Goal: Task Accomplishment & Management: Use online tool/utility

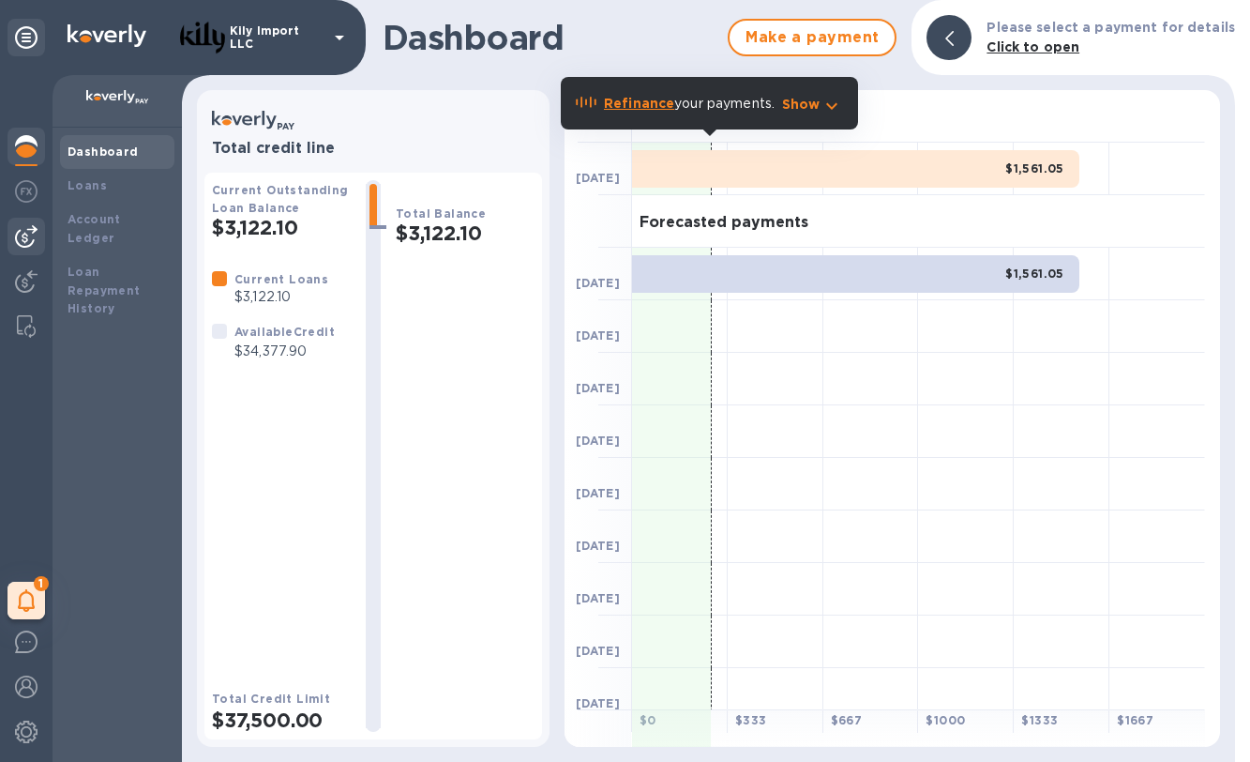
click at [28, 242] on img at bounding box center [26, 236] width 23 height 23
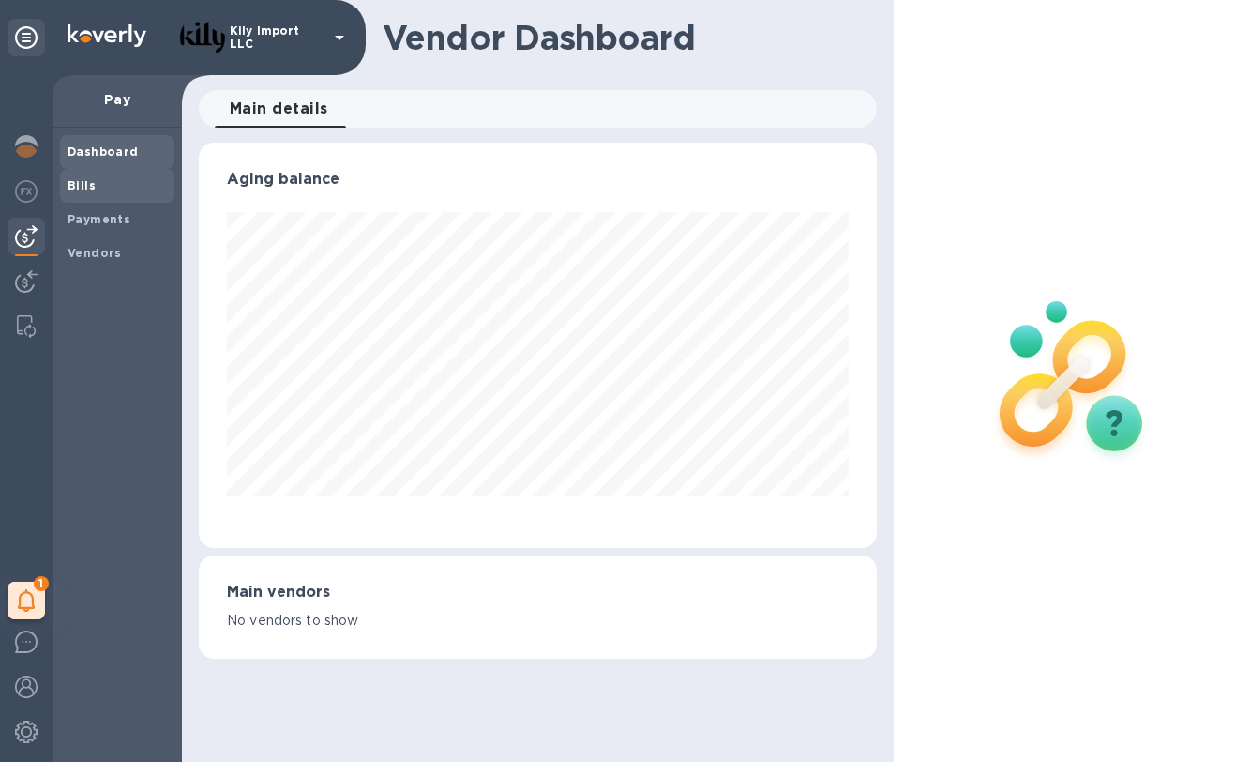
scroll to position [937608, 937343]
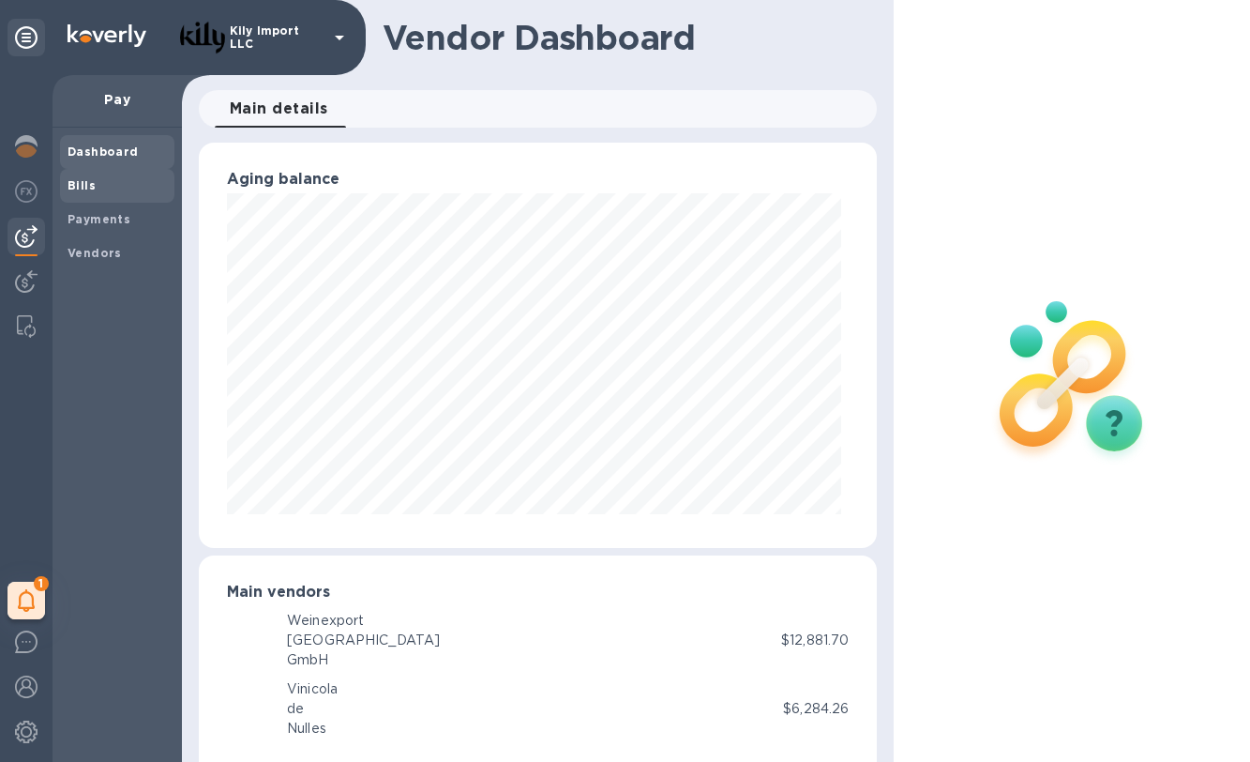
click at [85, 184] on b "Bills" at bounding box center [82, 185] width 28 height 14
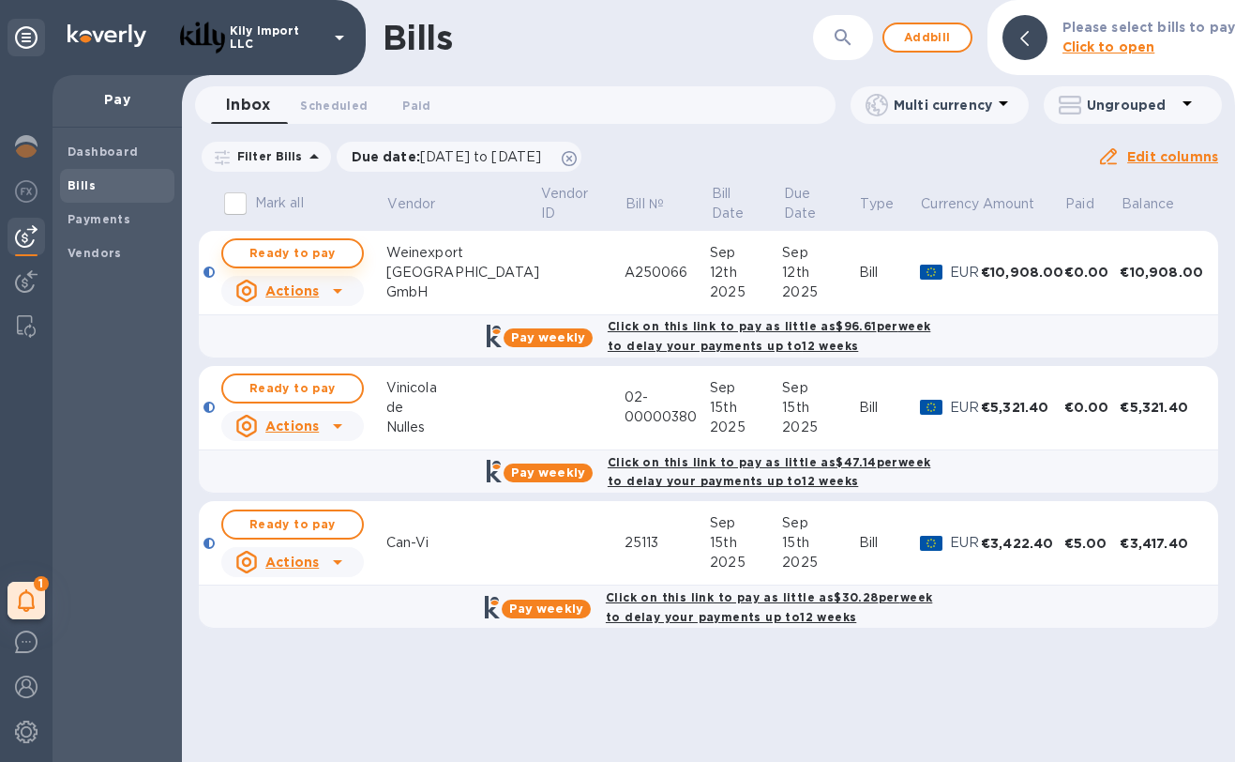
click at [289, 250] on span "Ready to pay" at bounding box center [292, 253] width 109 height 23
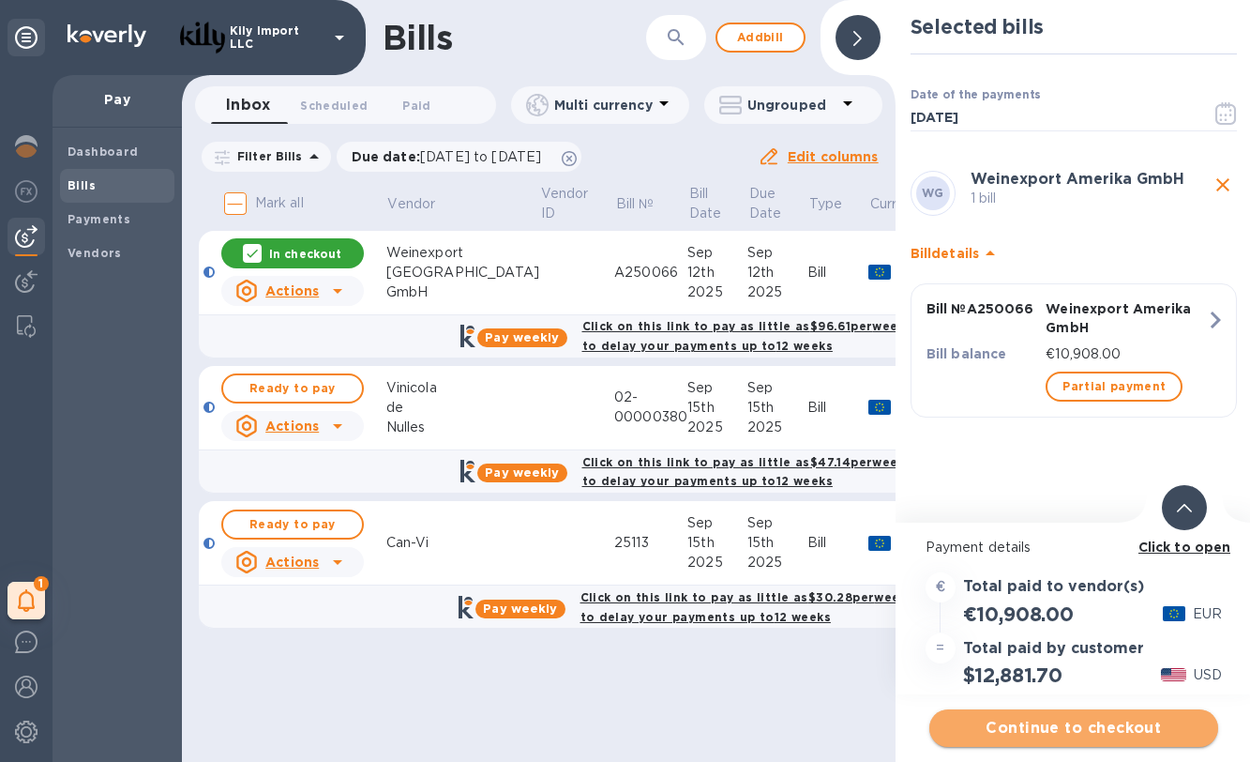
click at [1056, 729] on span "Continue to checkout" at bounding box center [1074, 728] width 259 height 23
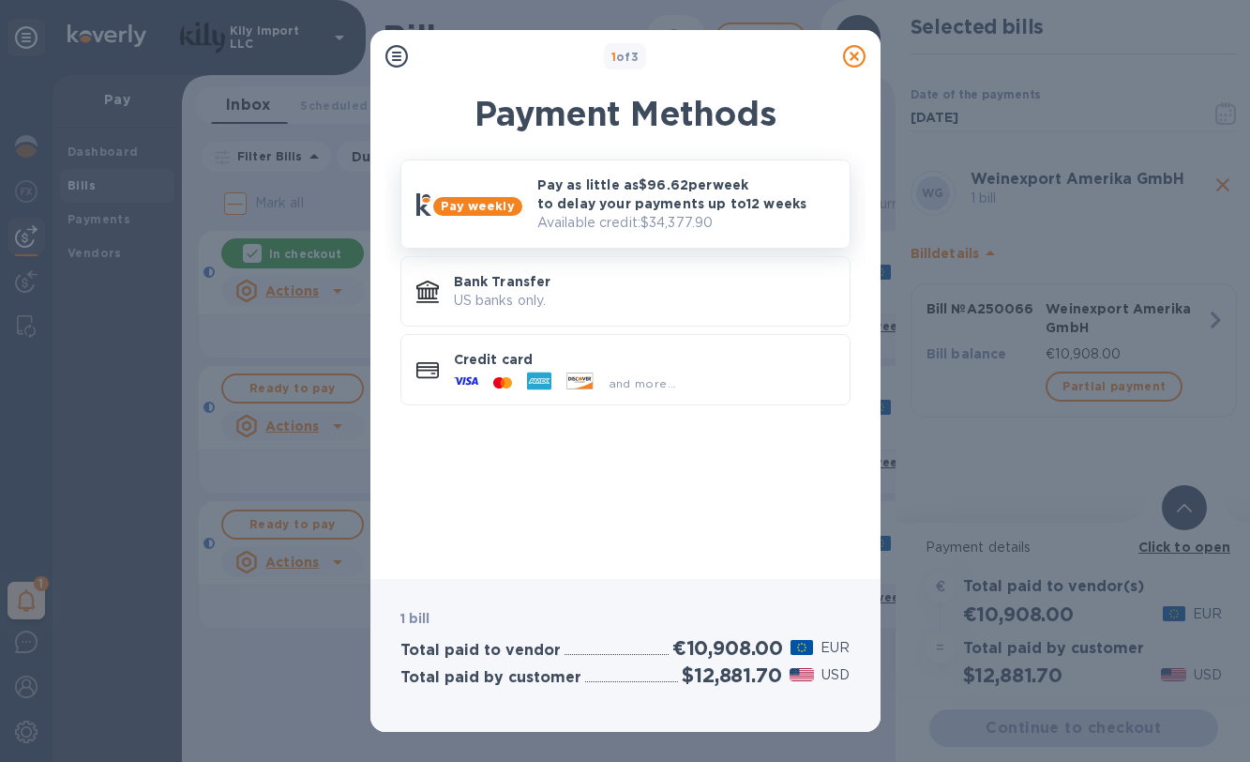
click at [635, 203] on p "Pay as little as $96.62 per week to delay your payments up to 12 weeks" at bounding box center [685, 194] width 297 height 38
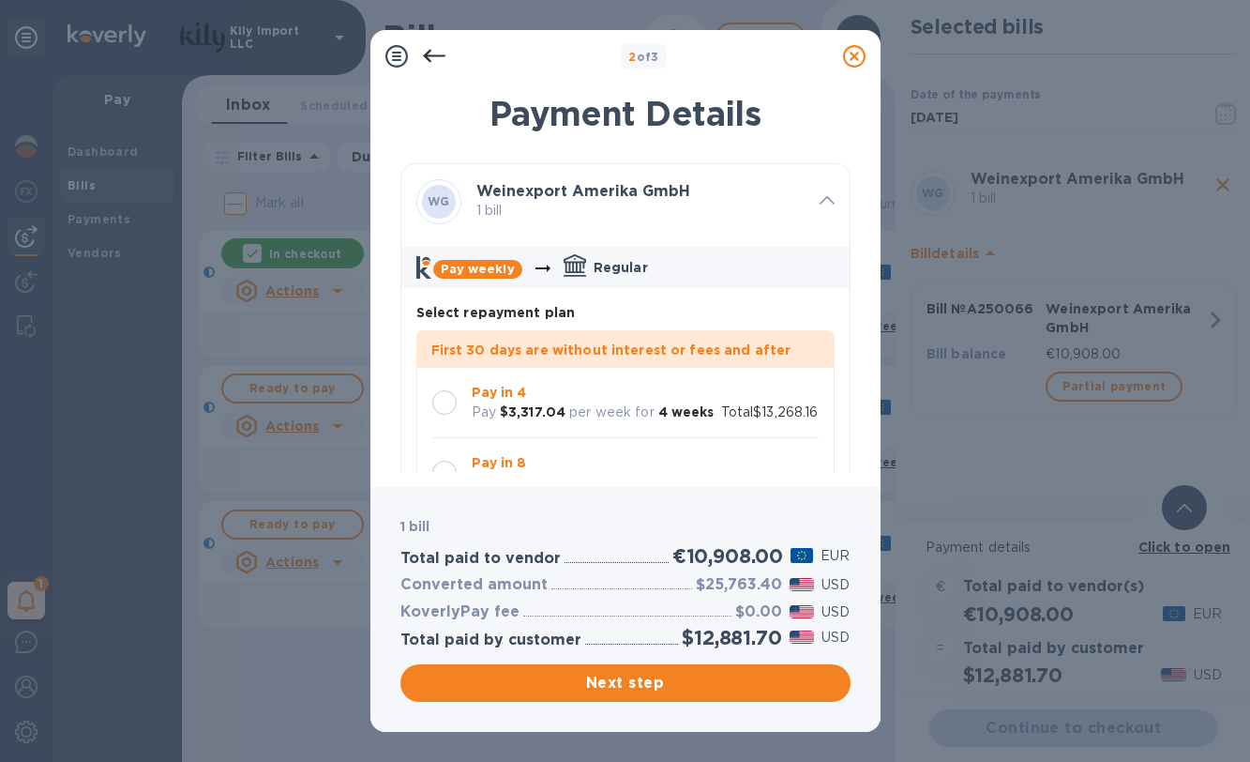
scroll to position [54, 0]
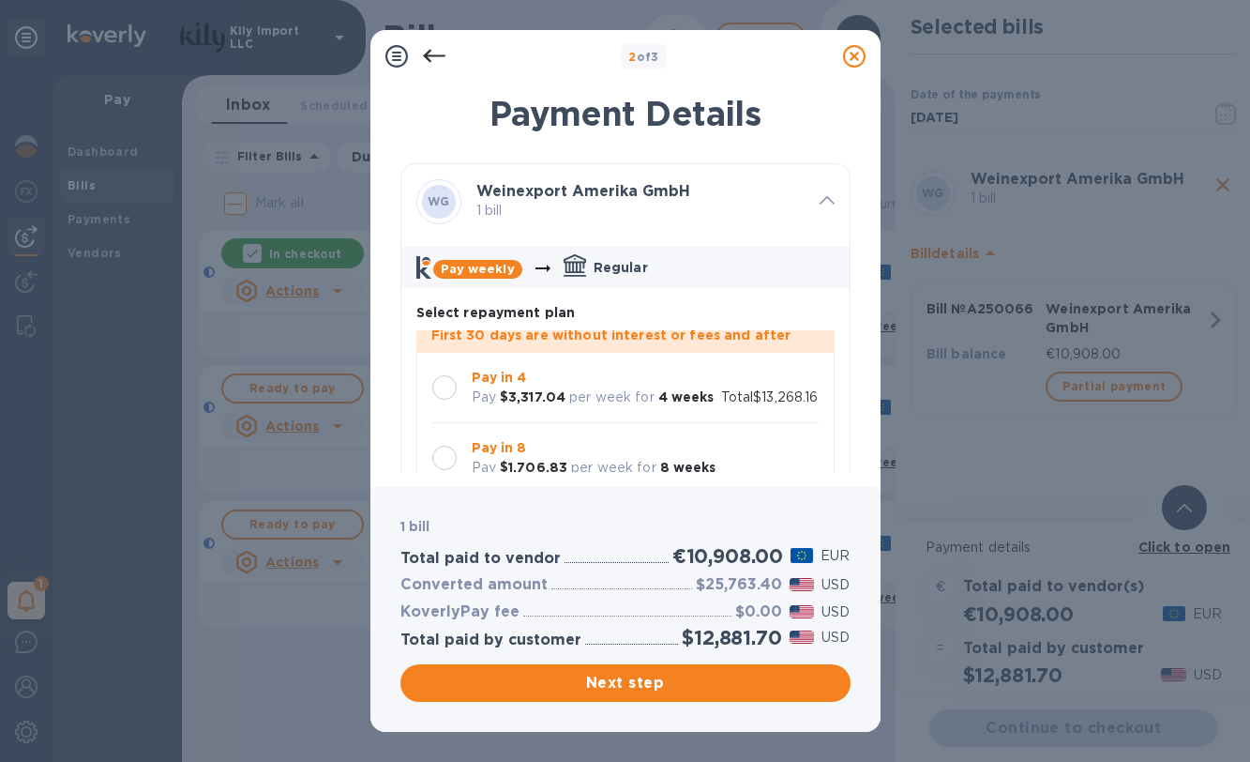
click at [573, 368] on p "Pay in 4" at bounding box center [593, 378] width 243 height 20
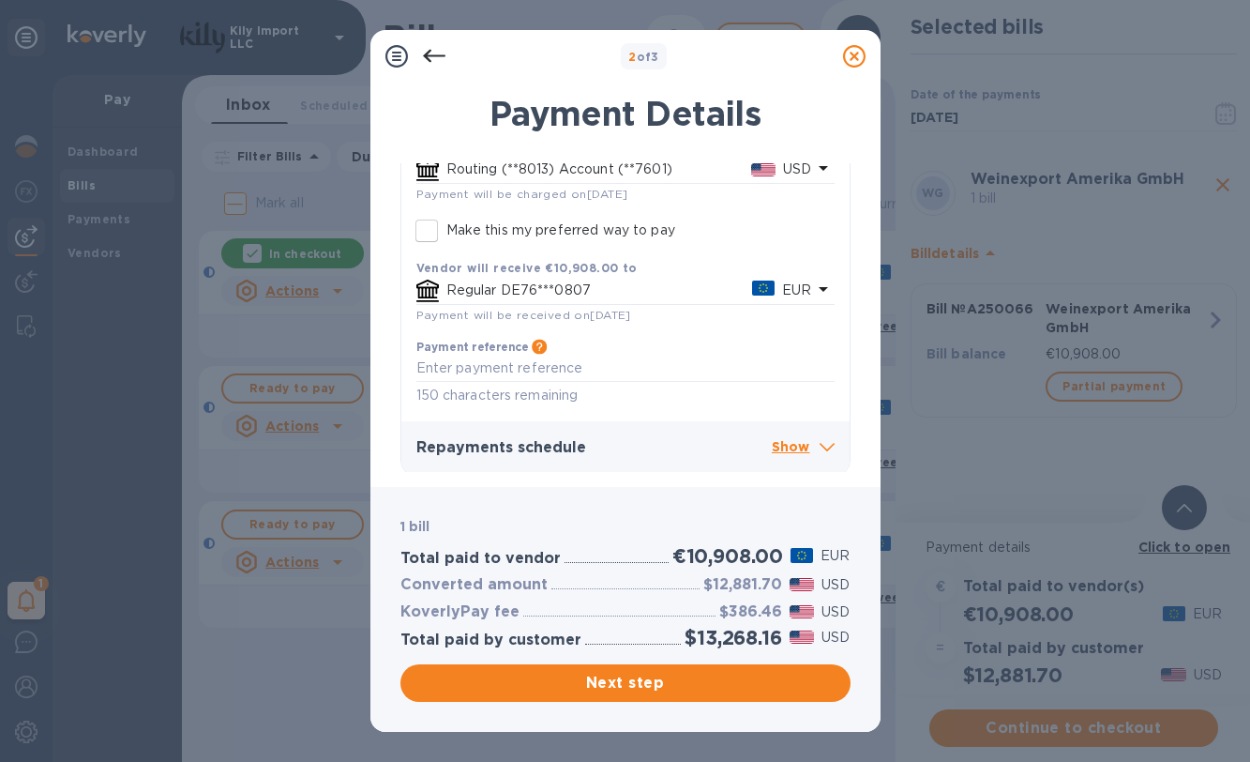
scroll to position [0, 0]
click at [774, 446] on p "Show" at bounding box center [803, 447] width 63 height 23
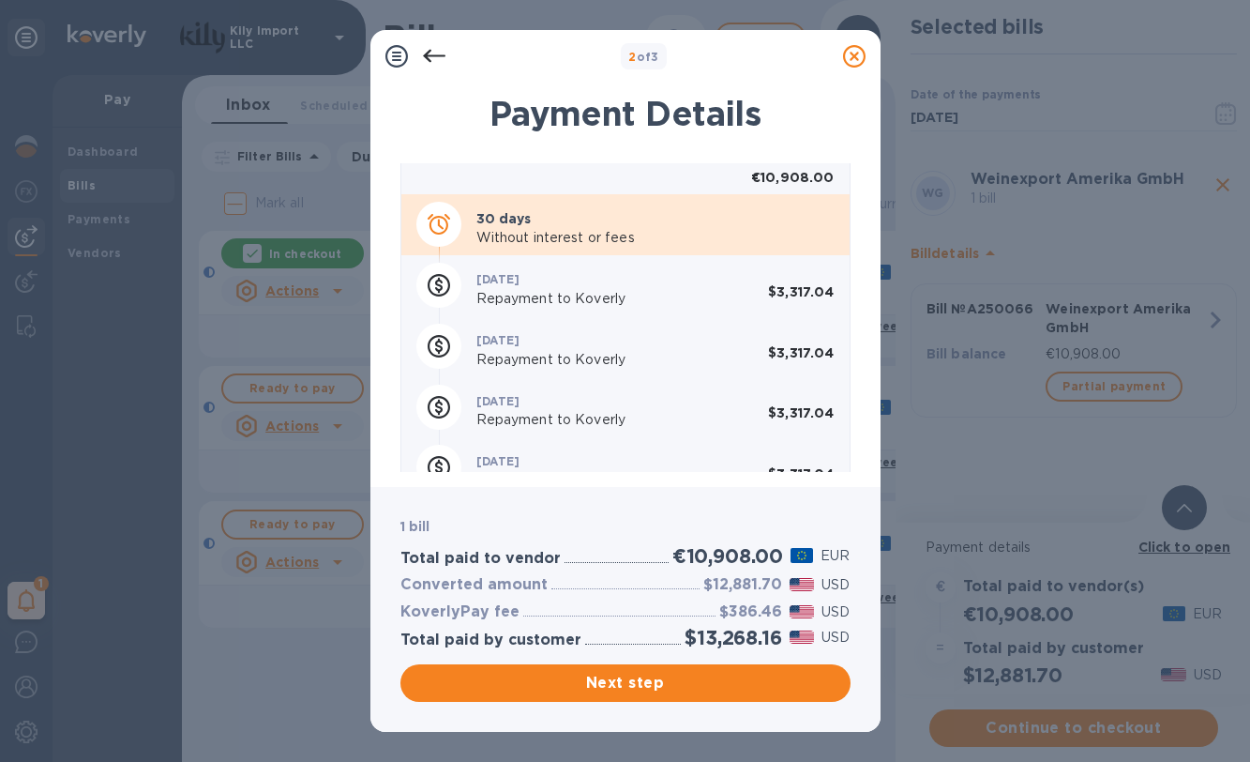
scroll to position [843, 0]
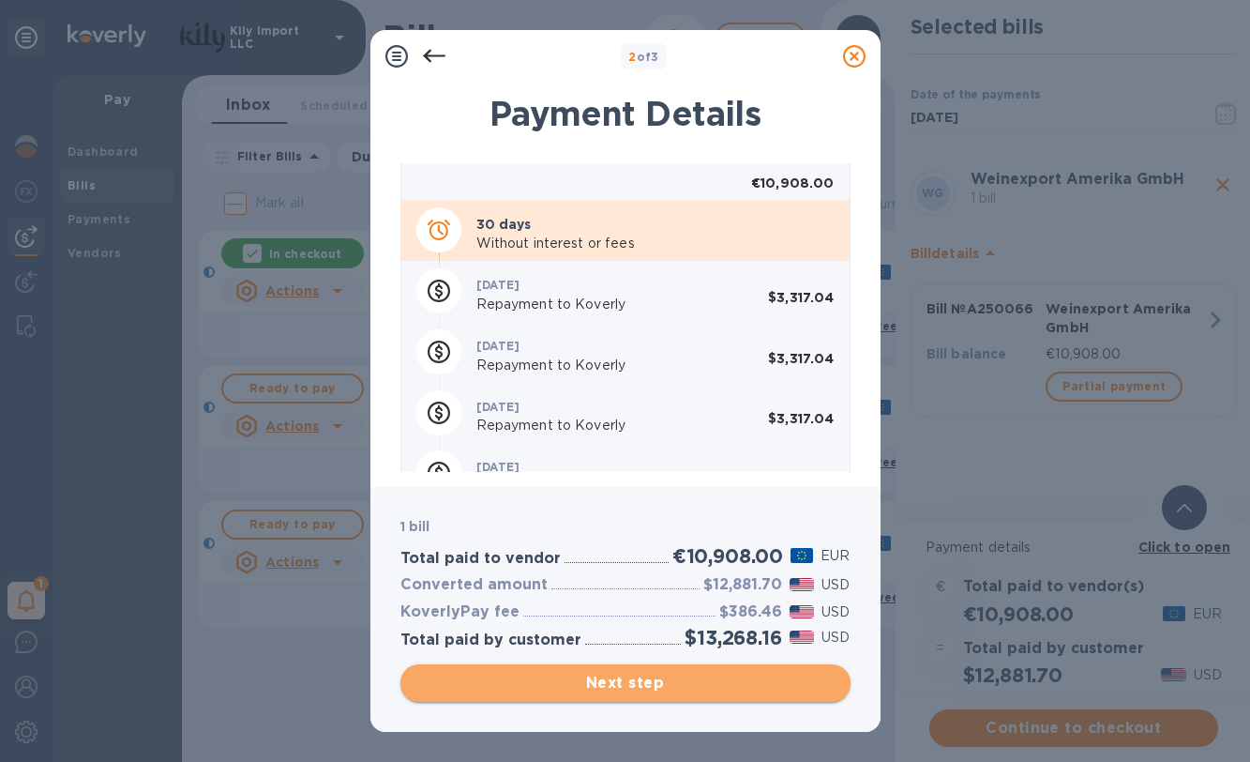
click at [613, 679] on span "Next step" at bounding box center [626, 683] width 420 height 23
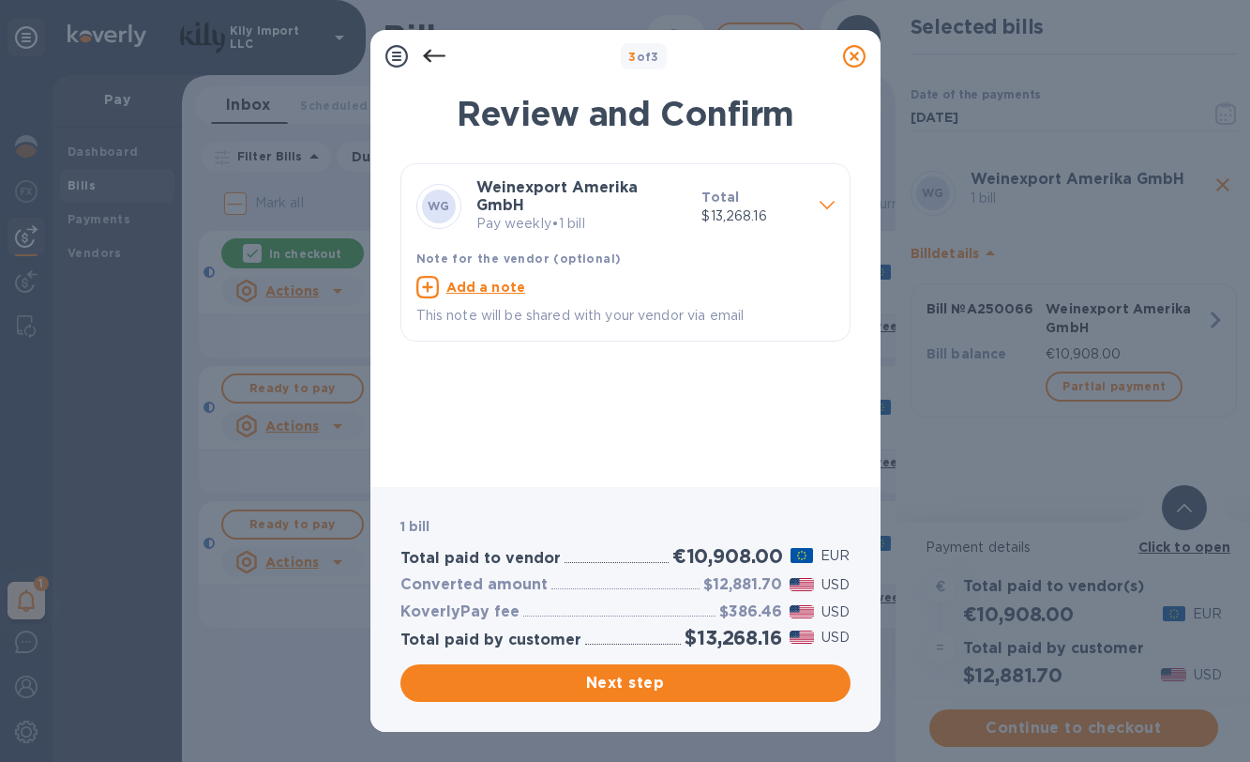
click at [480, 281] on u "Add a note" at bounding box center [486, 287] width 80 height 15
click at [569, 284] on textarea at bounding box center [610, 288] width 388 height 15
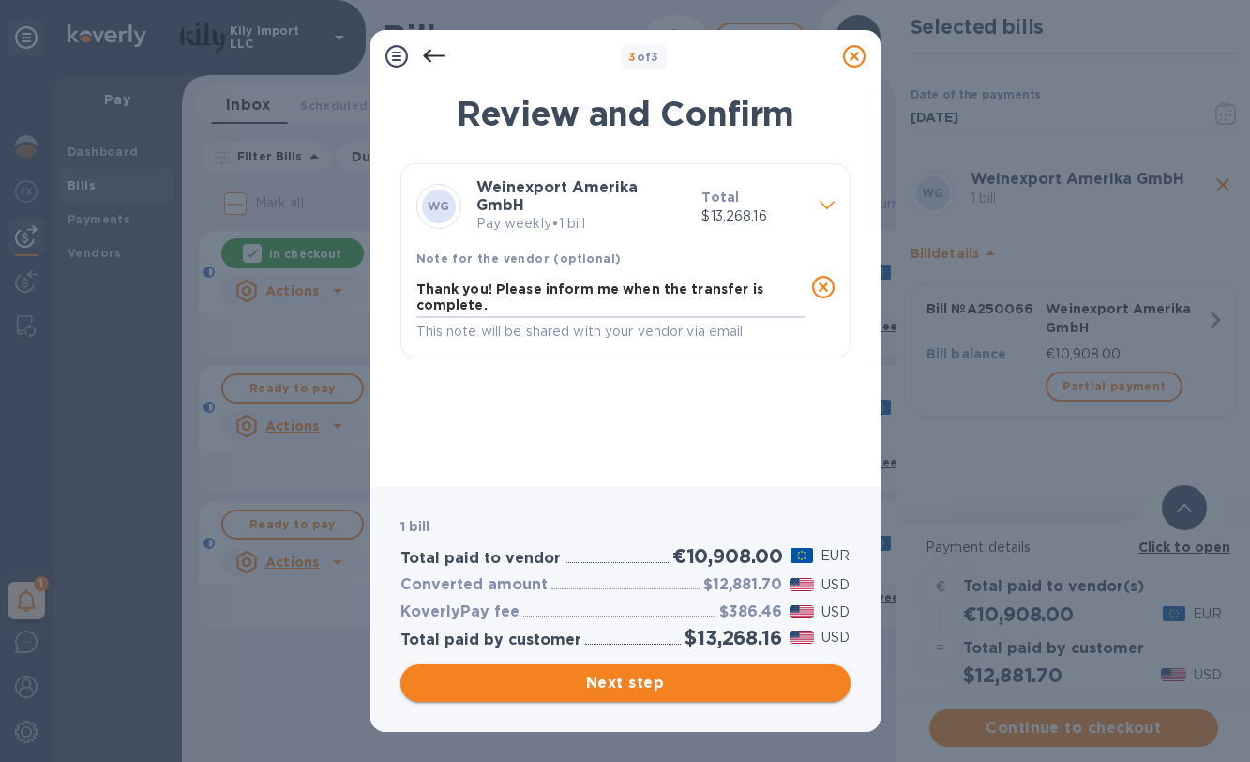
type textarea "Thank you! Please inform me when the transfer is complete."
click at [633, 689] on span "Next step" at bounding box center [626, 683] width 420 height 23
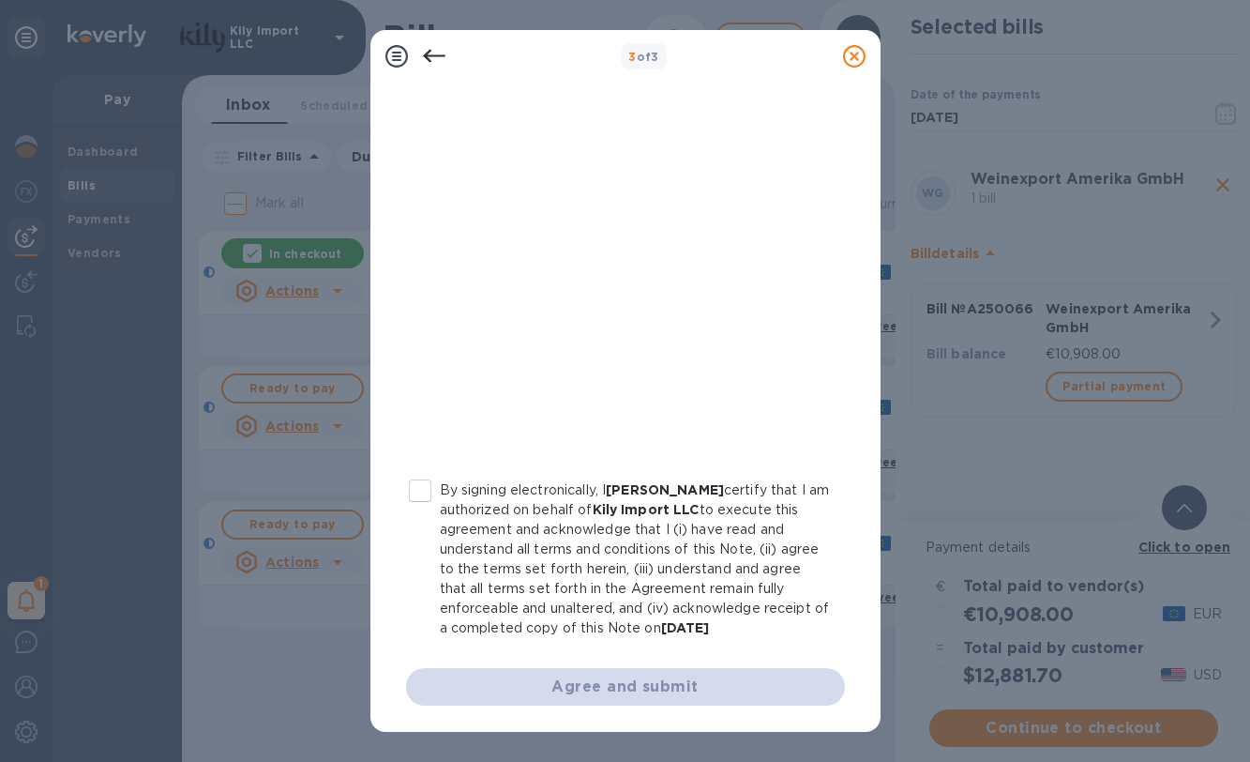
scroll to position [287, 0]
click at [420, 489] on input "By signing electronically, I [PERSON_NAME] certify that I am authorized on beha…" at bounding box center [420, 490] width 39 height 39
checkbox input "true"
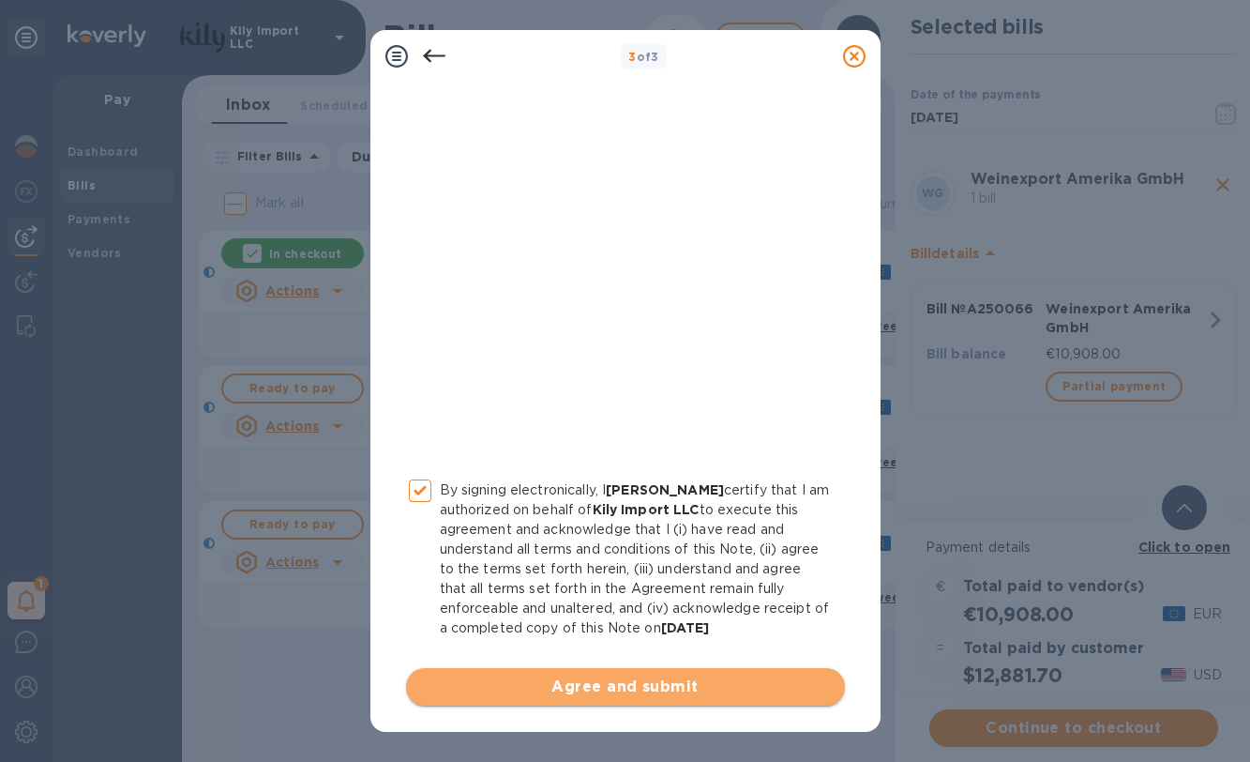
click at [657, 686] on span "Agree and submit" at bounding box center [625, 686] width 409 height 23
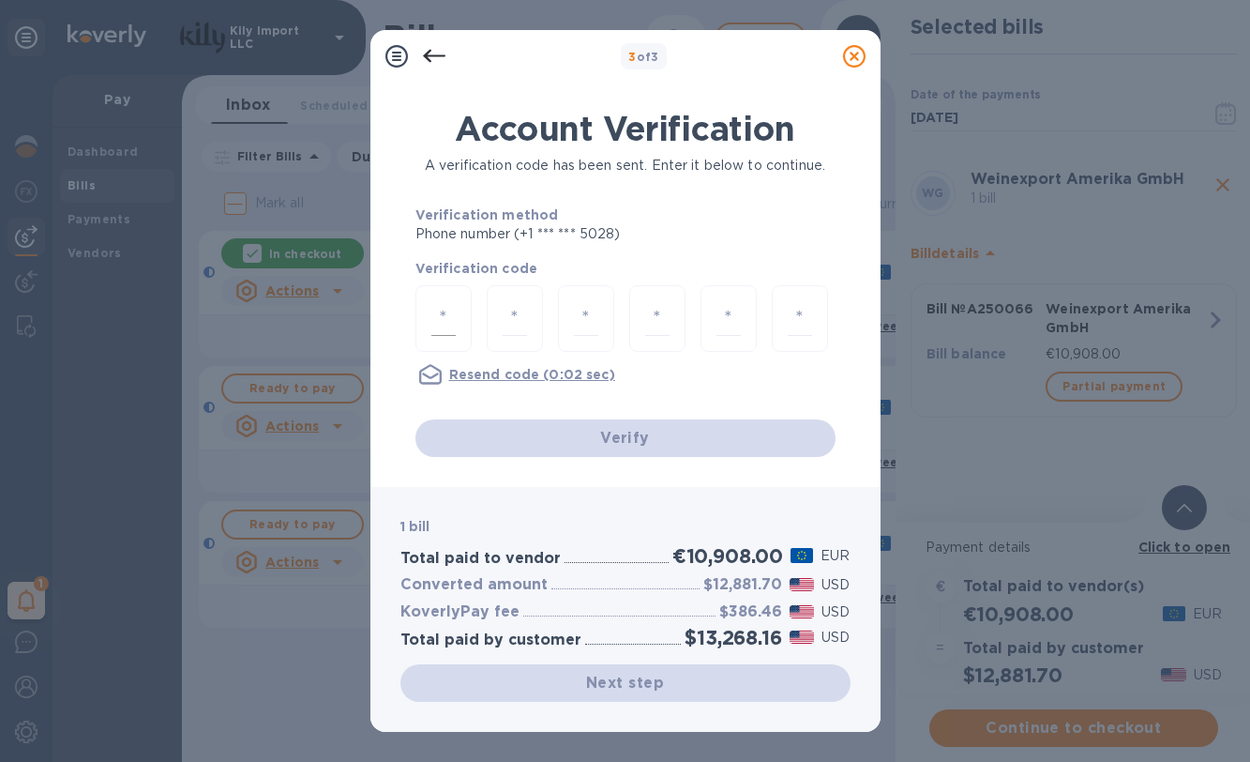
click at [447, 324] on input "number" at bounding box center [443, 318] width 24 height 35
type input "4"
type input "1"
type input "2"
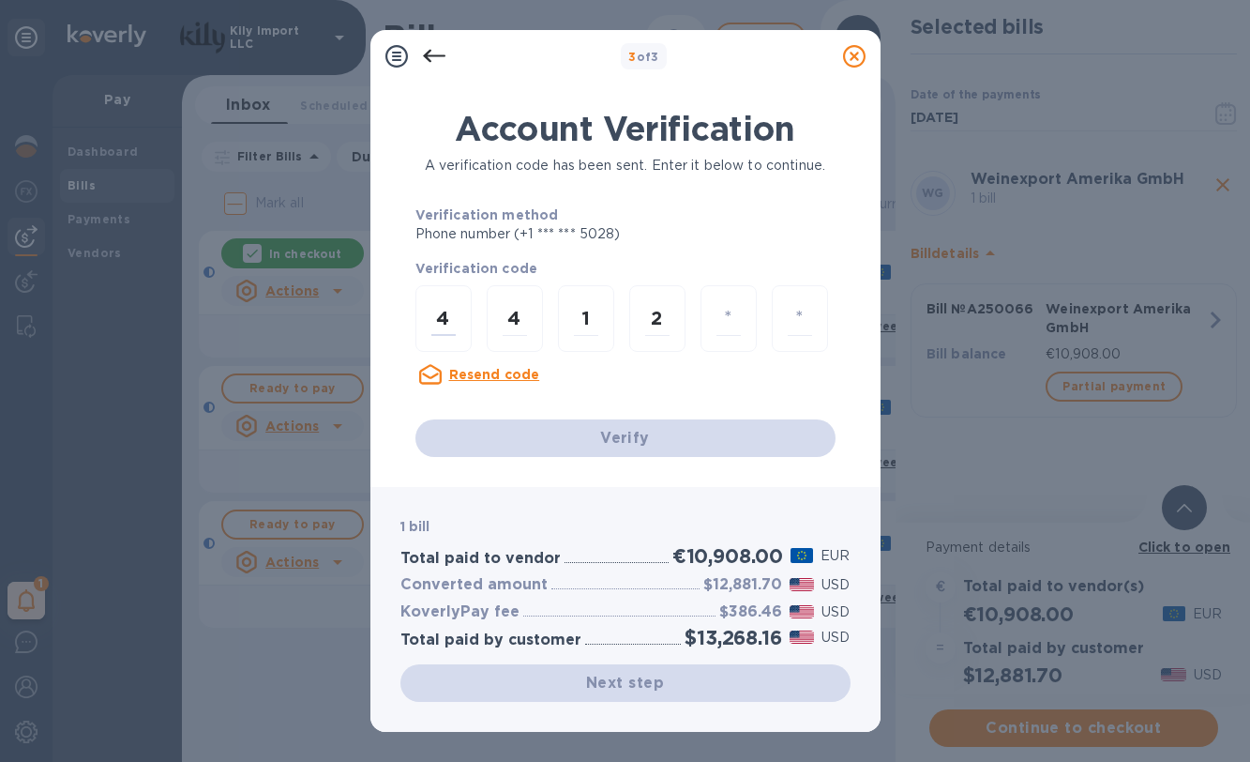
type input "6"
type input "8"
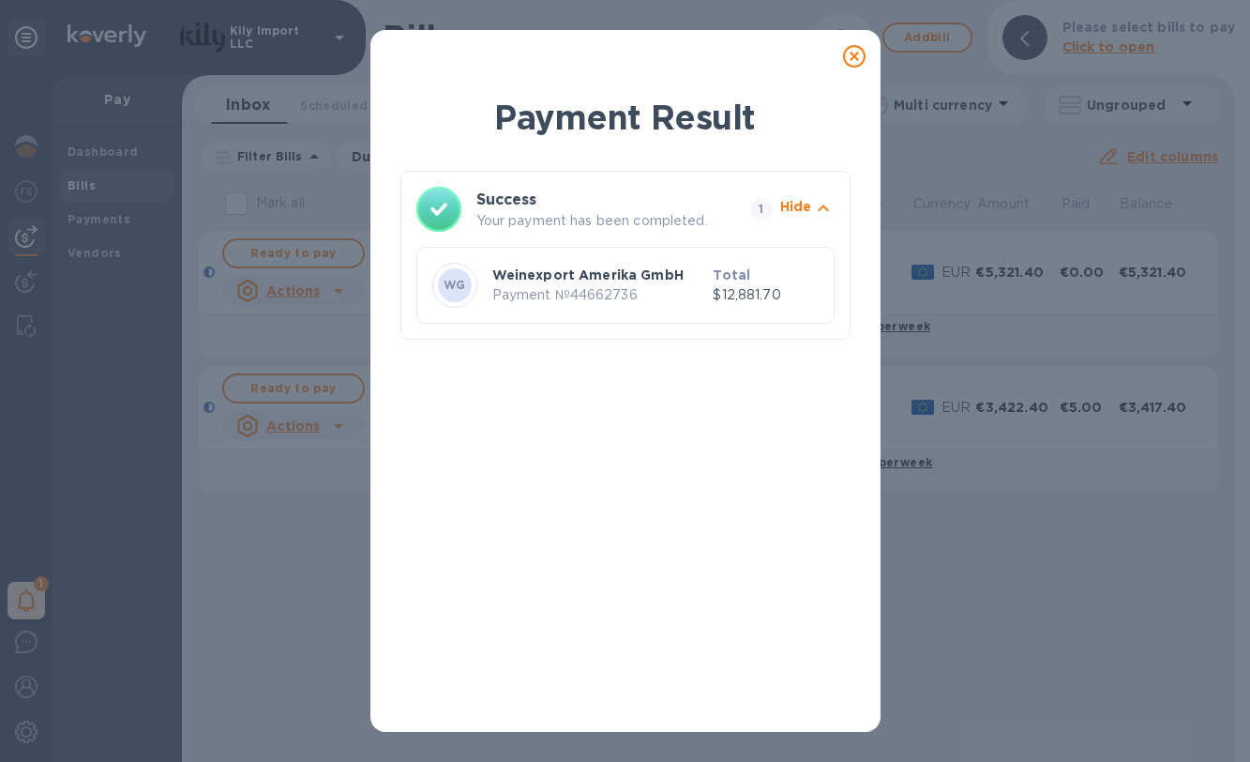
click at [851, 63] on icon at bounding box center [854, 56] width 23 height 23
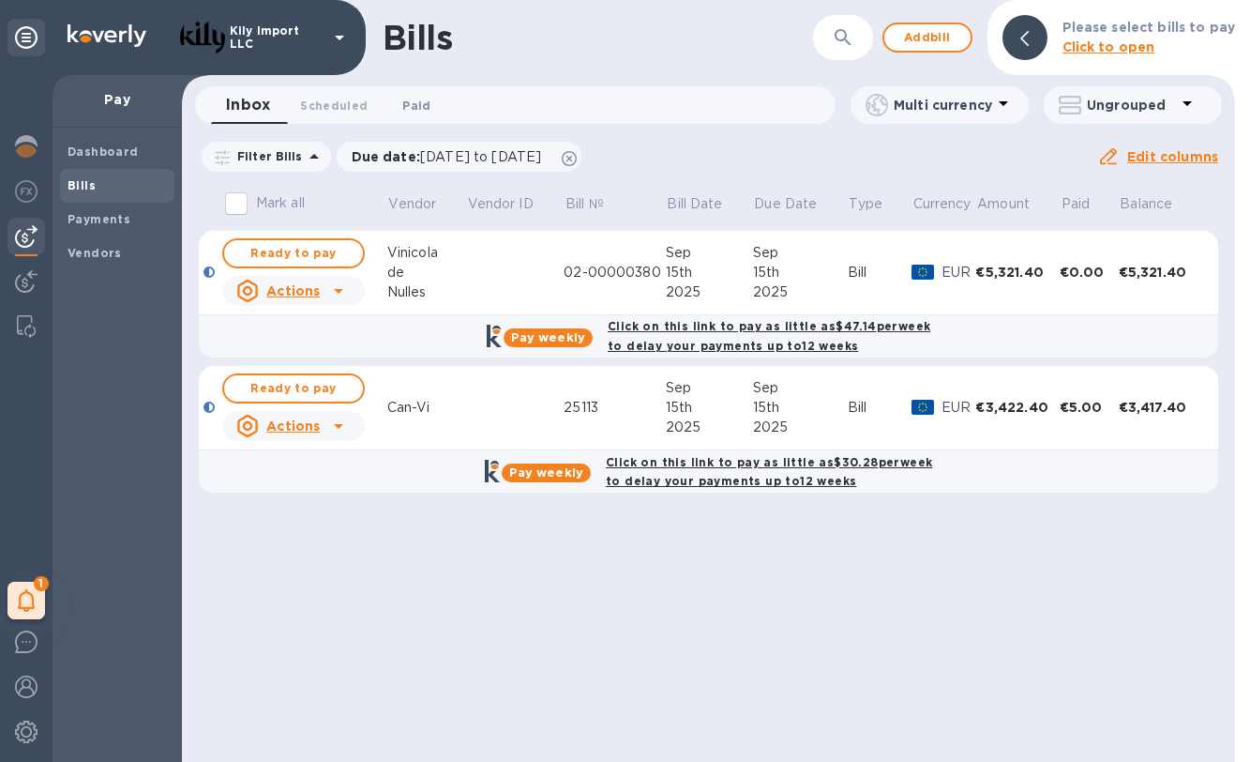
click at [418, 104] on span "Paid 0" at bounding box center [416, 106] width 28 height 20
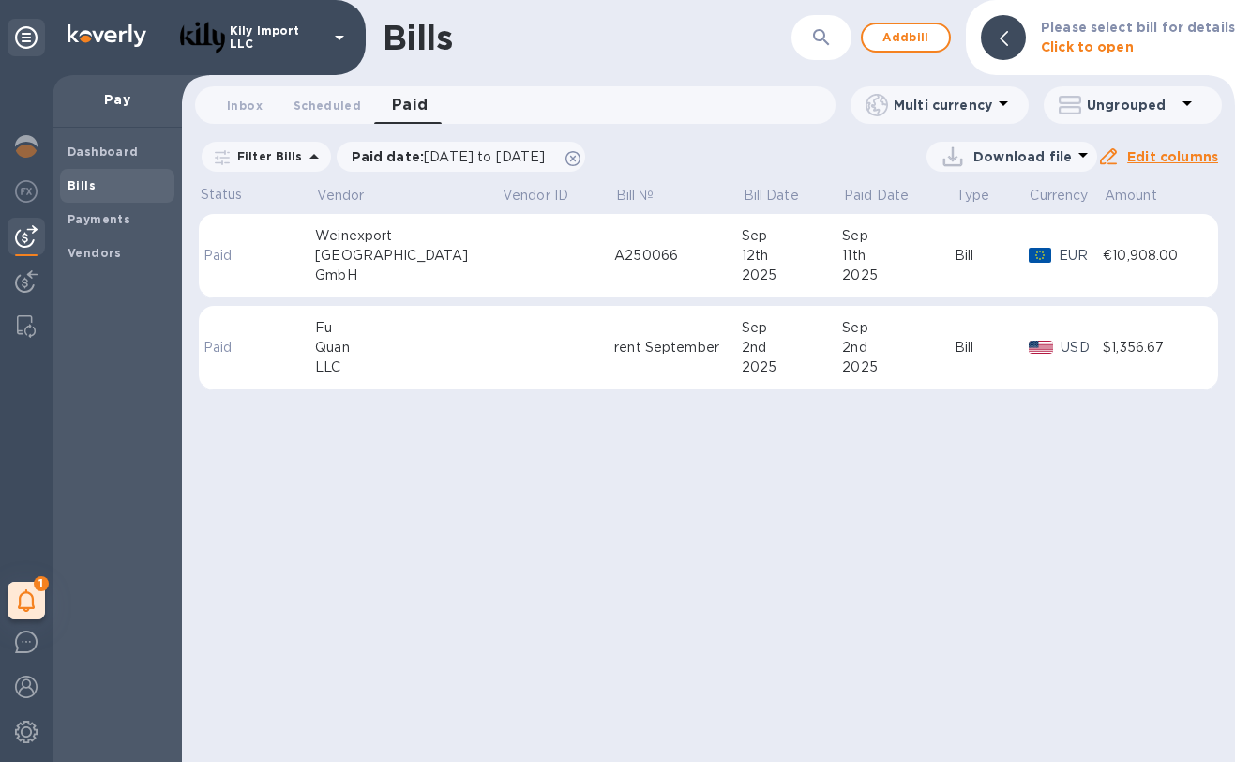
click at [501, 271] on td at bounding box center [557, 256] width 113 height 84
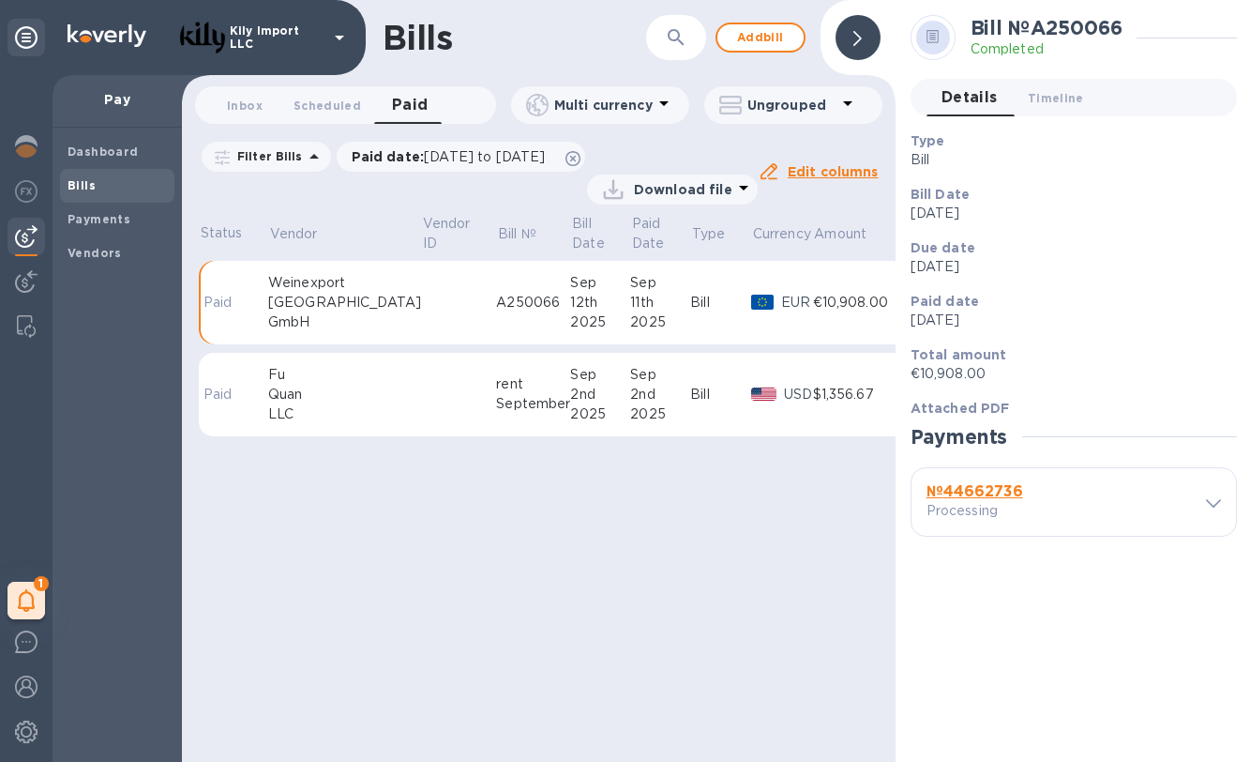
click at [1212, 501] on icon at bounding box center [1213, 503] width 15 height 8
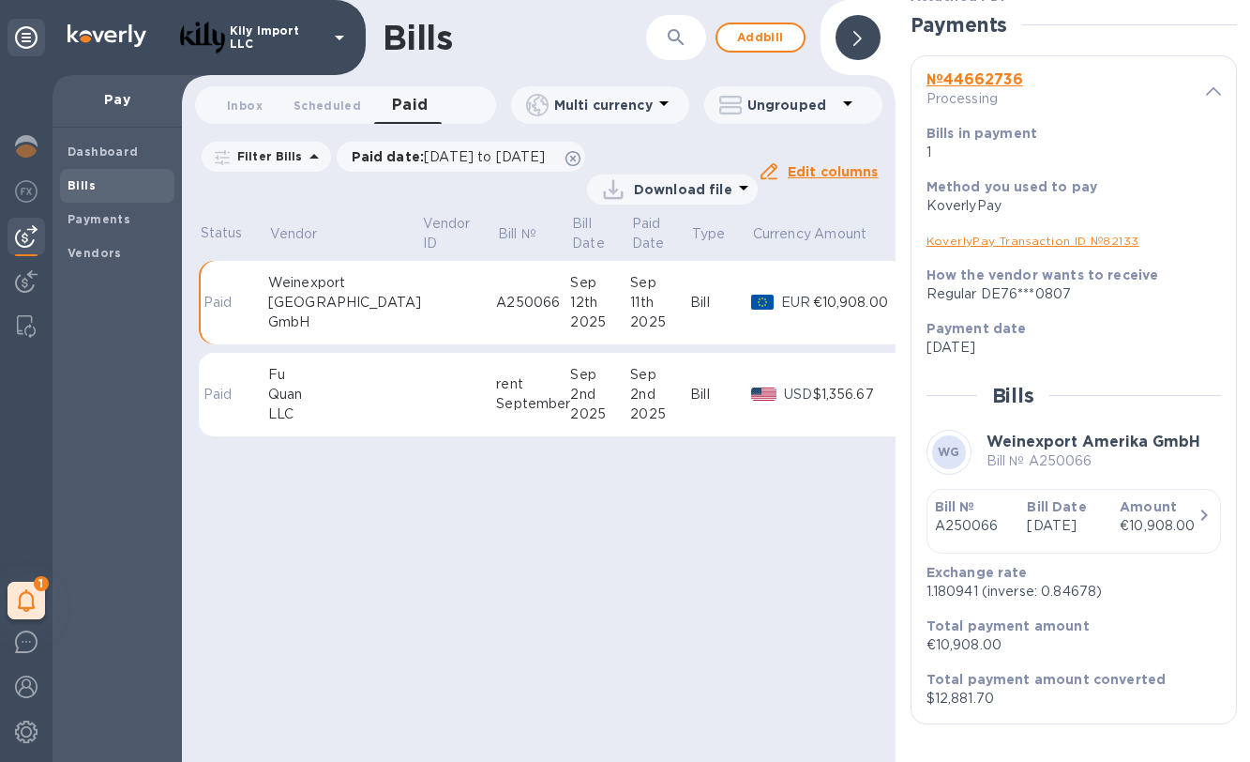
scroll to position [430, 0]
click at [124, 152] on b "Dashboard" at bounding box center [103, 151] width 71 height 14
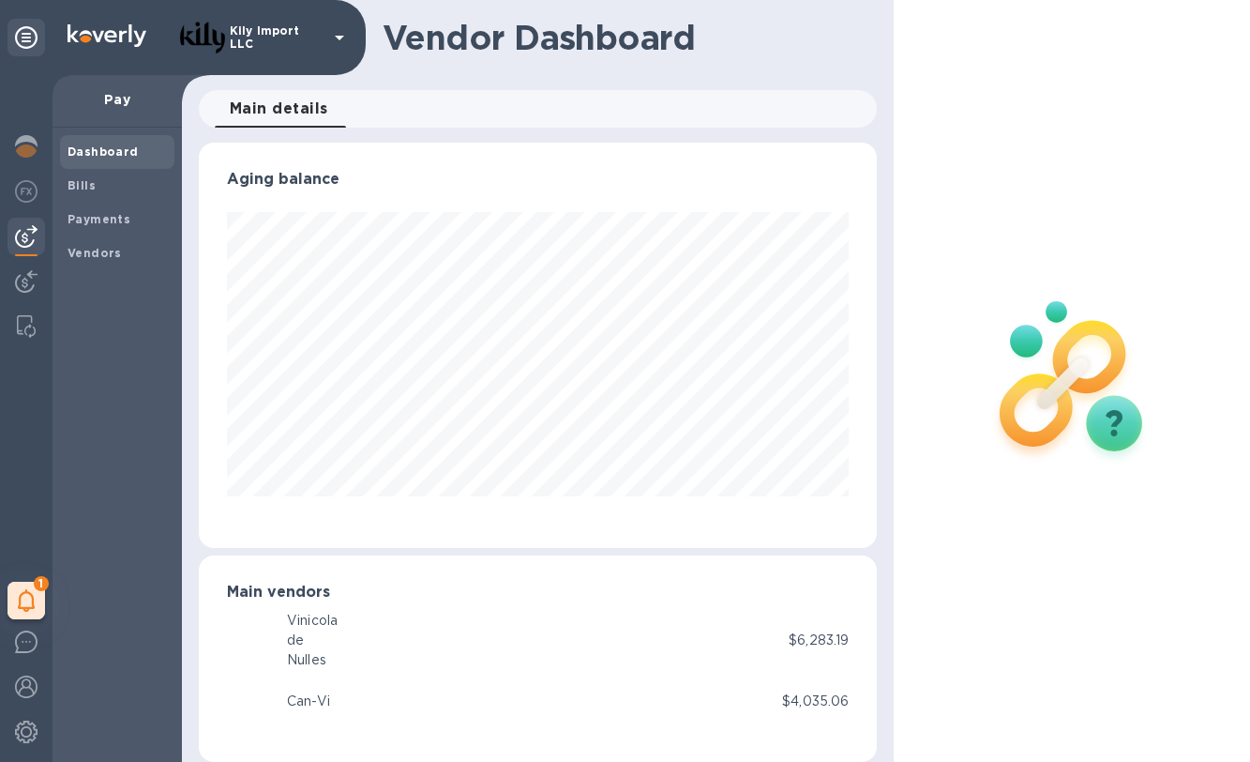
scroll to position [937608, 937343]
click at [96, 185] on span "Bills" at bounding box center [117, 185] width 99 height 19
